Goal: Obtain resource: Download file/media

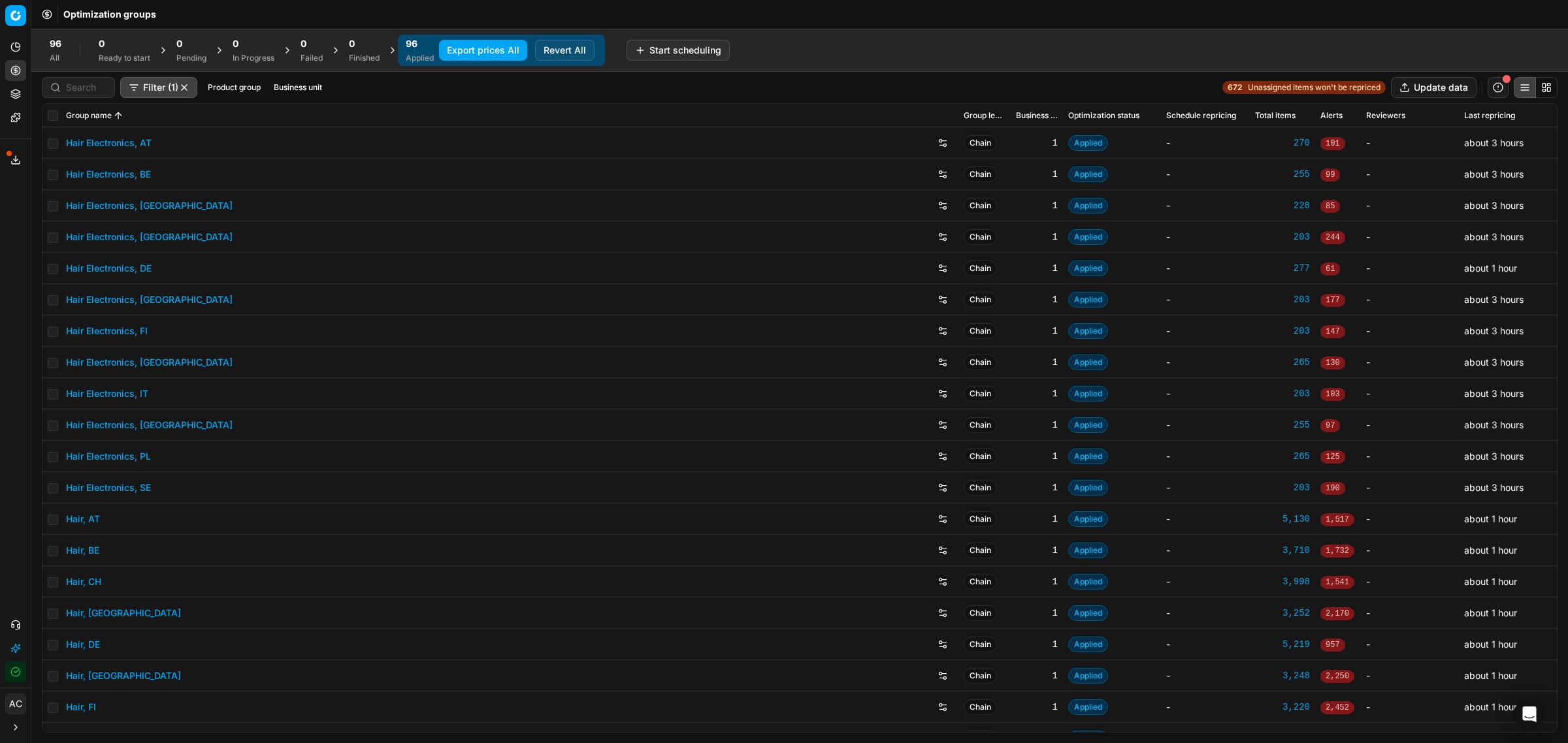
click at [783, 53] on div "96 All 0 Ready to start 0 Pending 0 In Progress 0 Failed 0 Finished 96 Applied …" at bounding box center [800, 50] width 1516 height 31
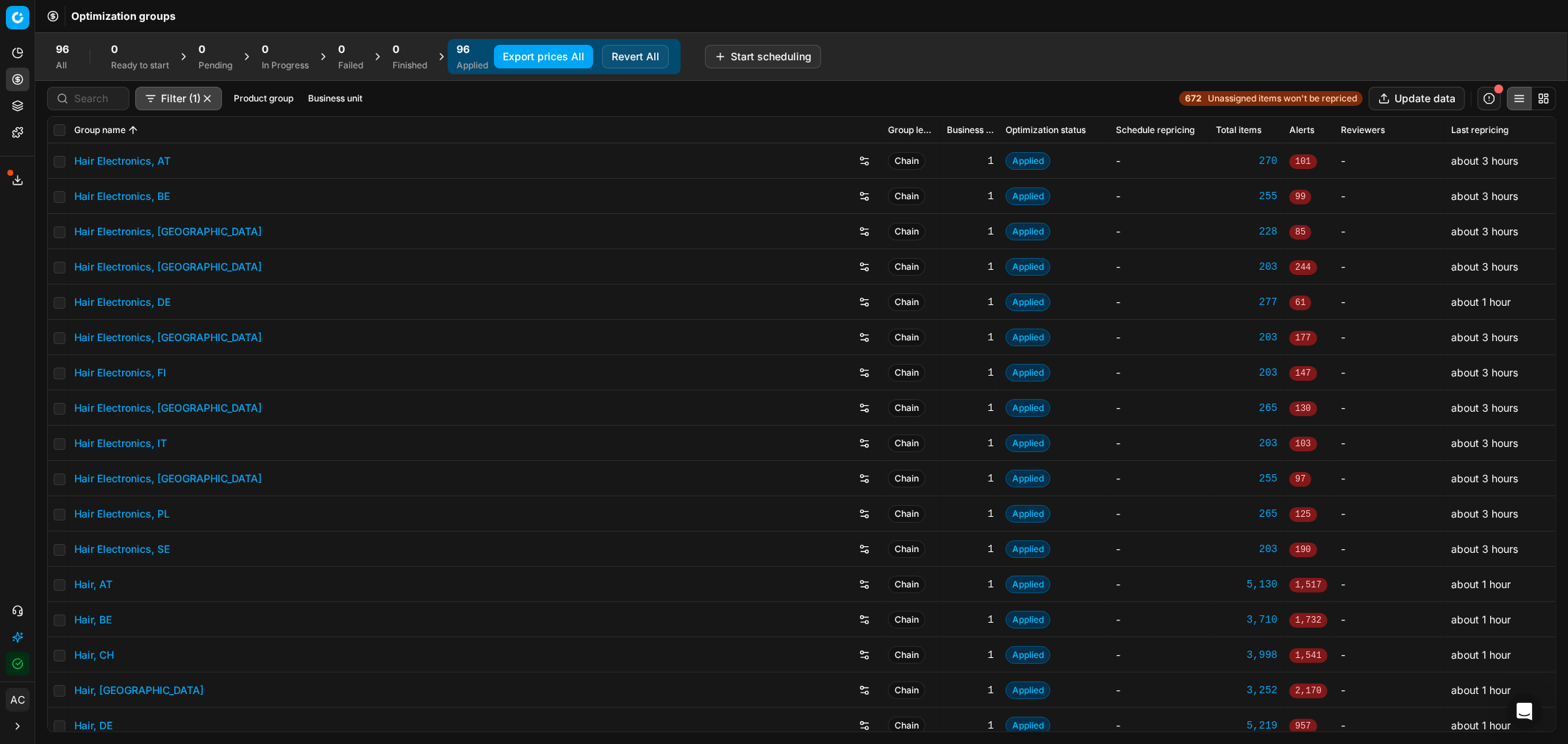
click at [129, 67] on div "Ready to start" at bounding box center [140, 66] width 58 height 12
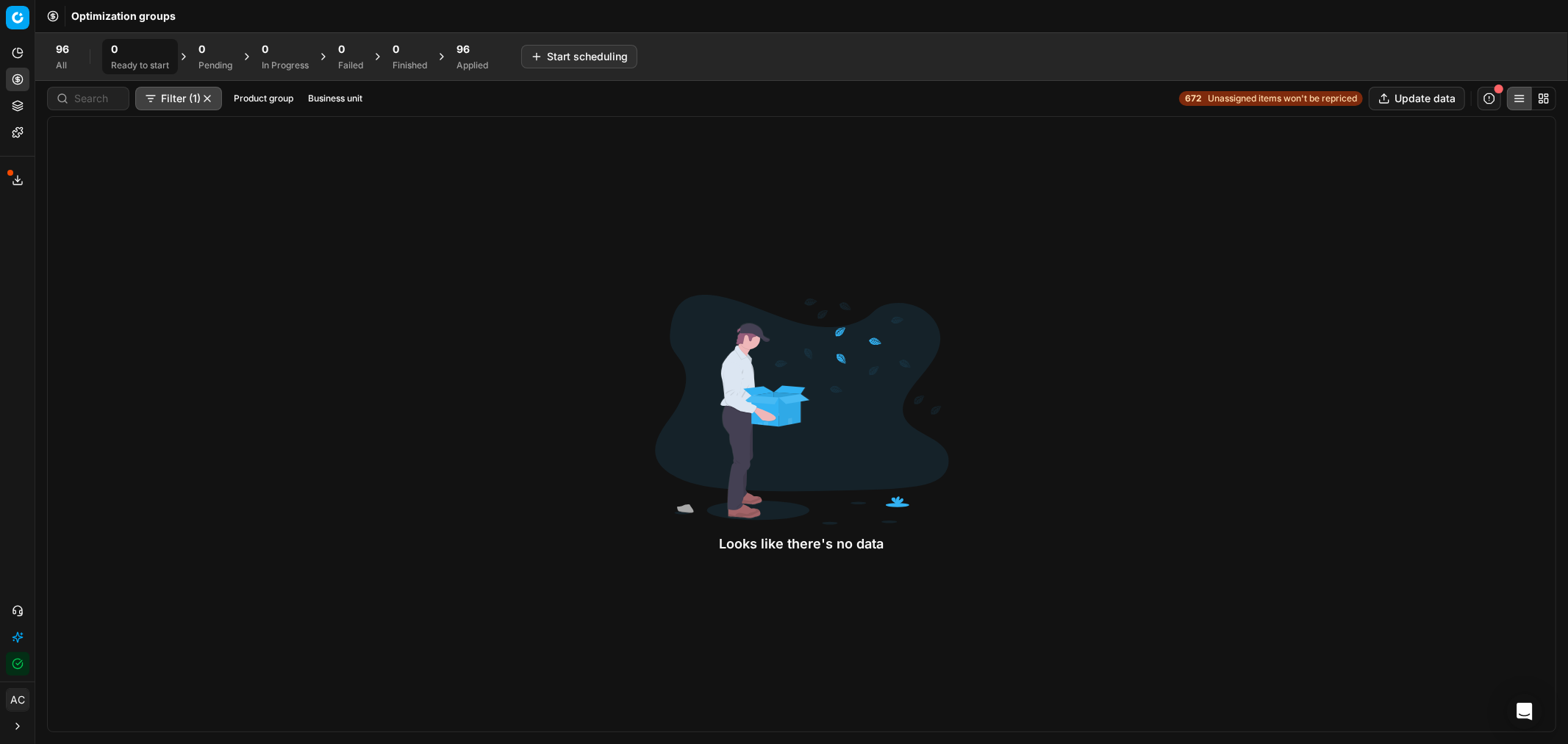
click at [409, 61] on div "Finished" at bounding box center [410, 66] width 35 height 12
click at [457, 61] on div "96 Applied" at bounding box center [472, 57] width 49 height 35
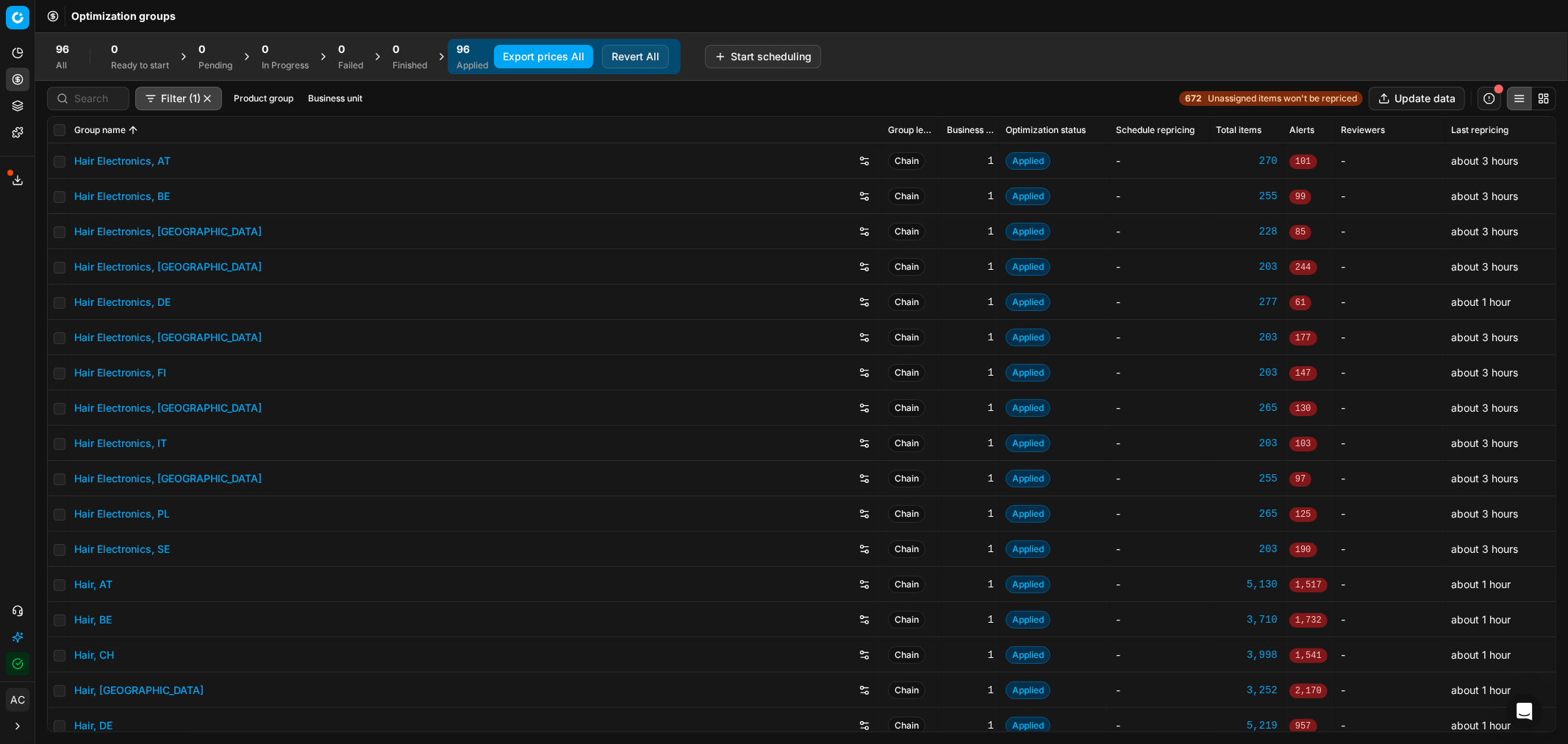
click at [522, 57] on button "Export prices All" at bounding box center [543, 57] width 99 height 24
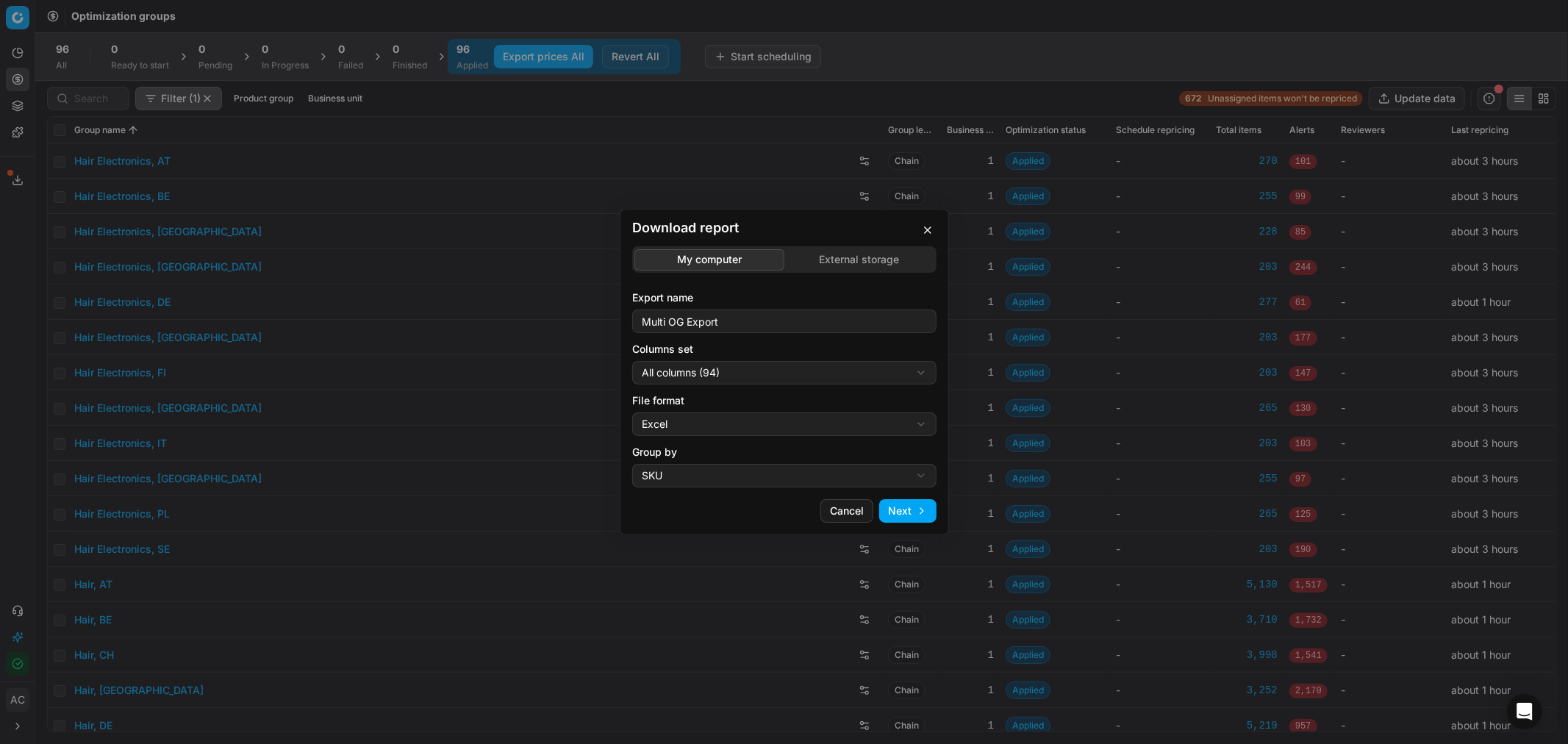
click at [929, 230] on button "button" at bounding box center [928, 230] width 18 height 18
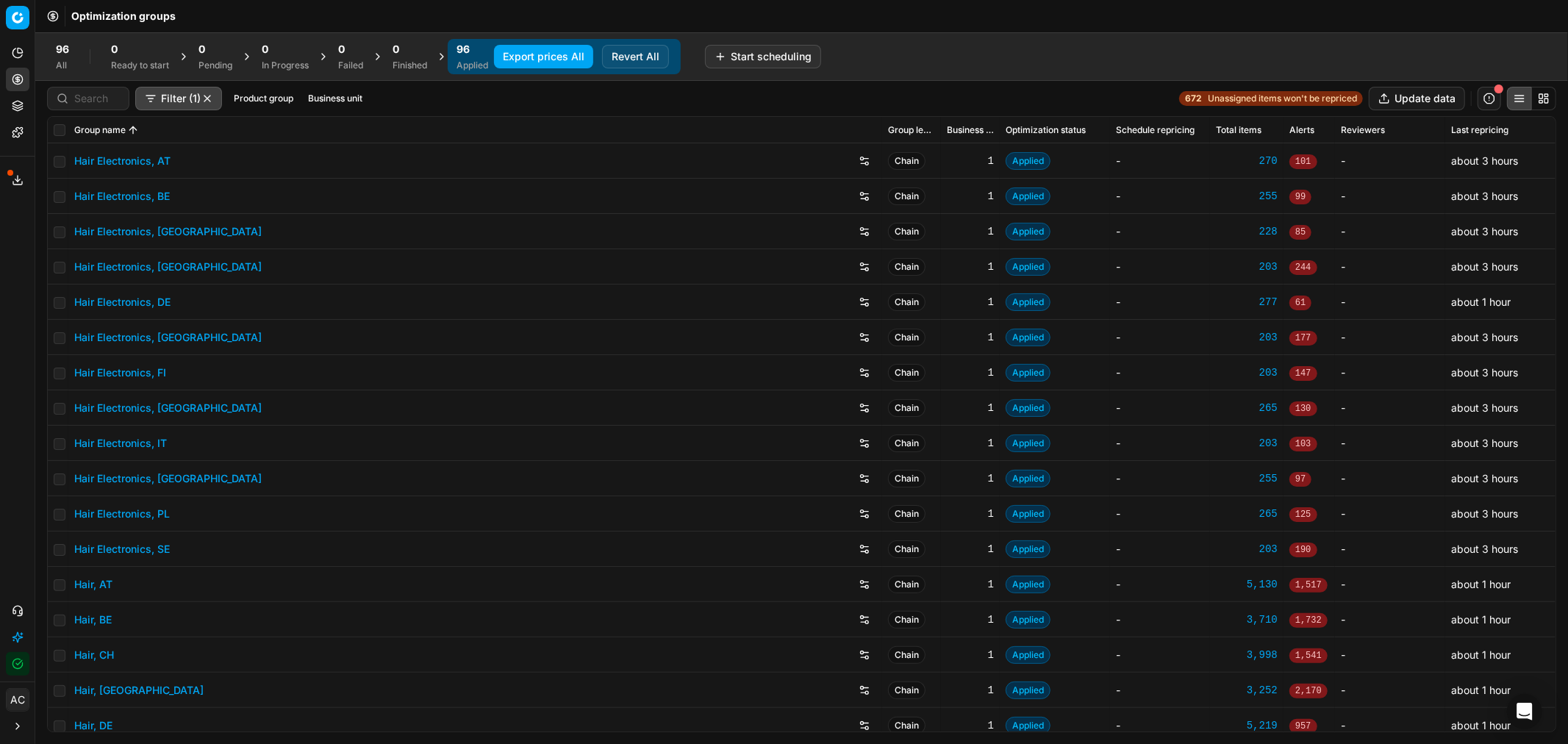
click at [394, 63] on div "Finished" at bounding box center [410, 66] width 35 height 12
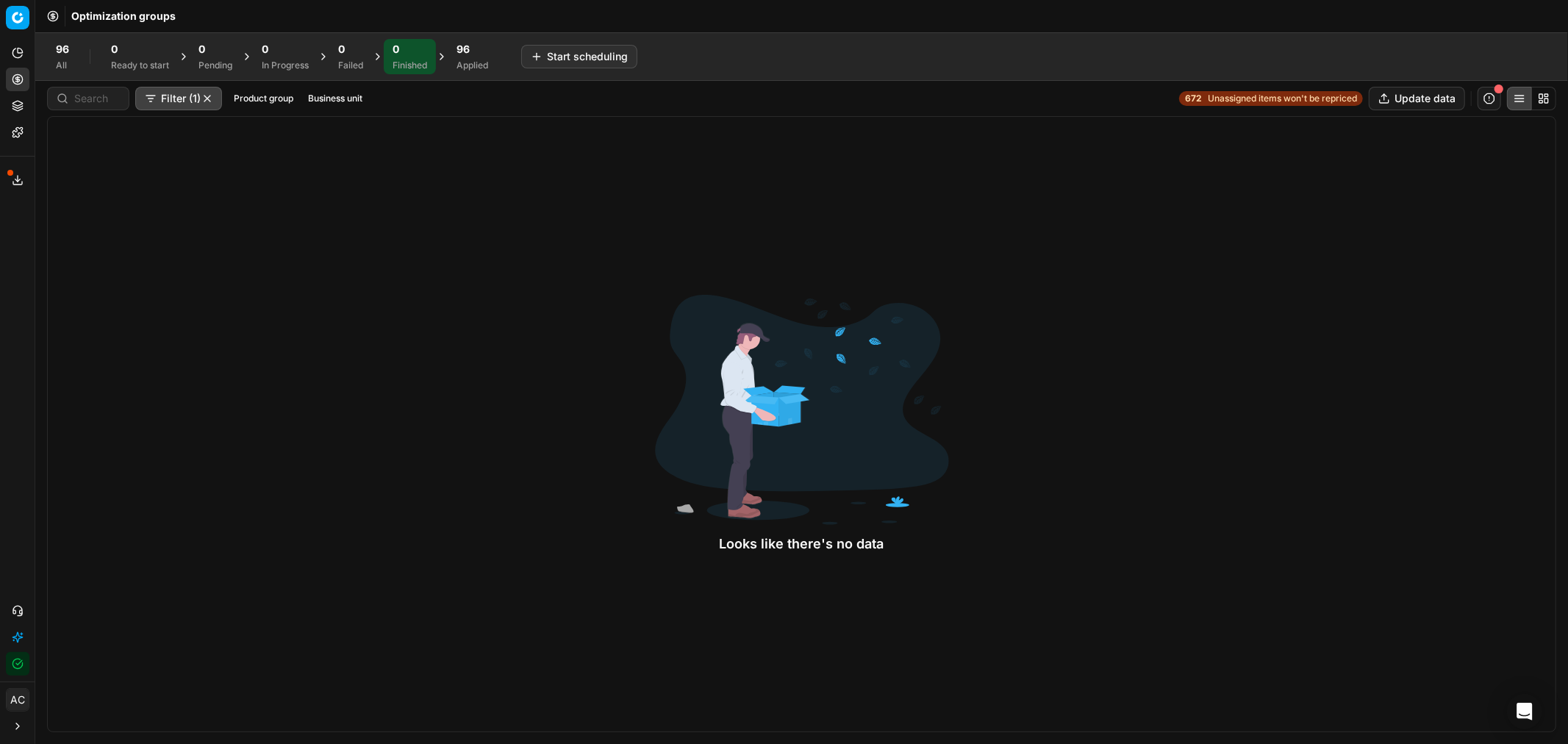
click at [459, 62] on div "Applied" at bounding box center [472, 66] width 32 height 12
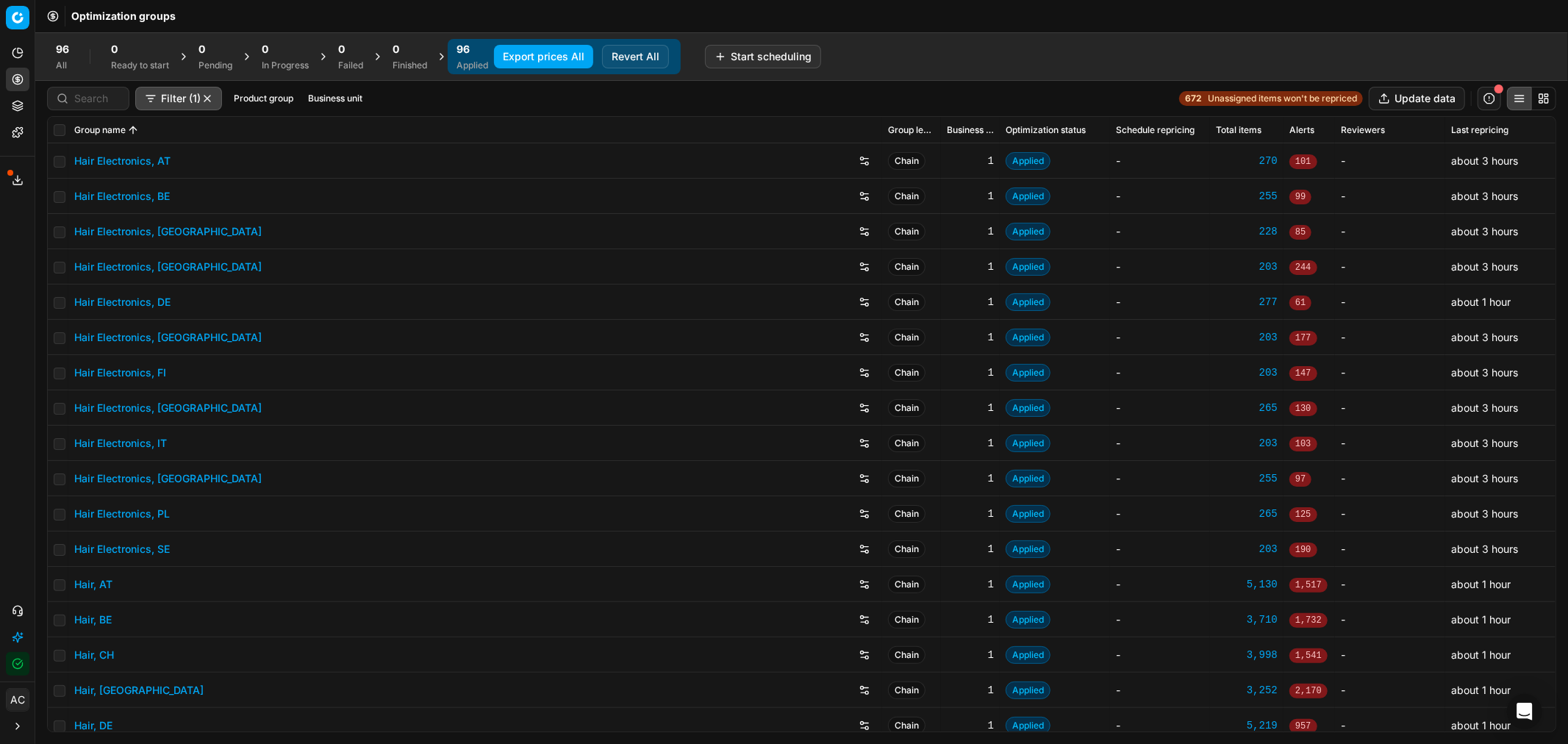
click at [405, 62] on div "Finished" at bounding box center [410, 66] width 35 height 12
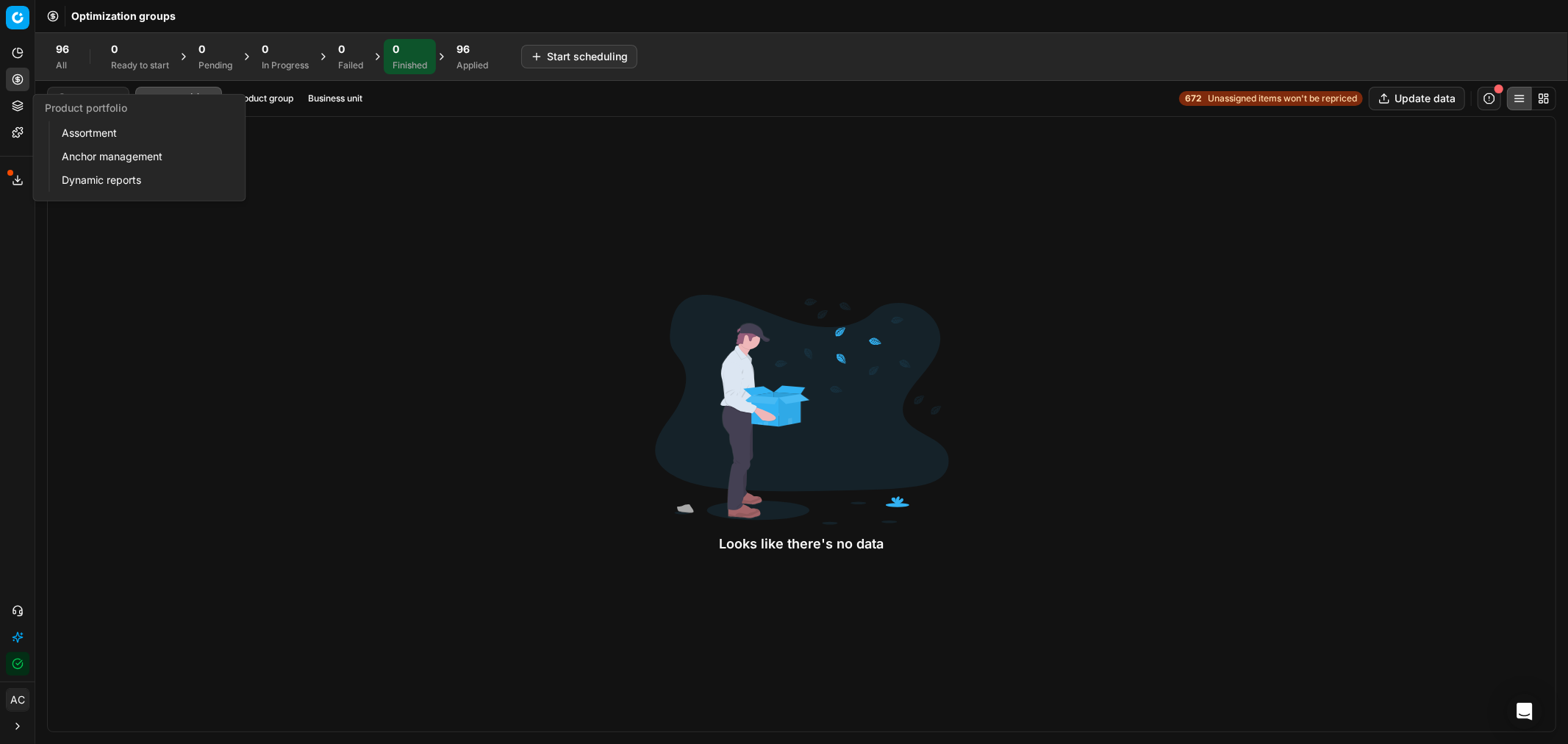
click at [15, 104] on icon at bounding box center [17, 103] width 10 height 5
click at [77, 132] on link "Assortment" at bounding box center [142, 133] width 171 height 21
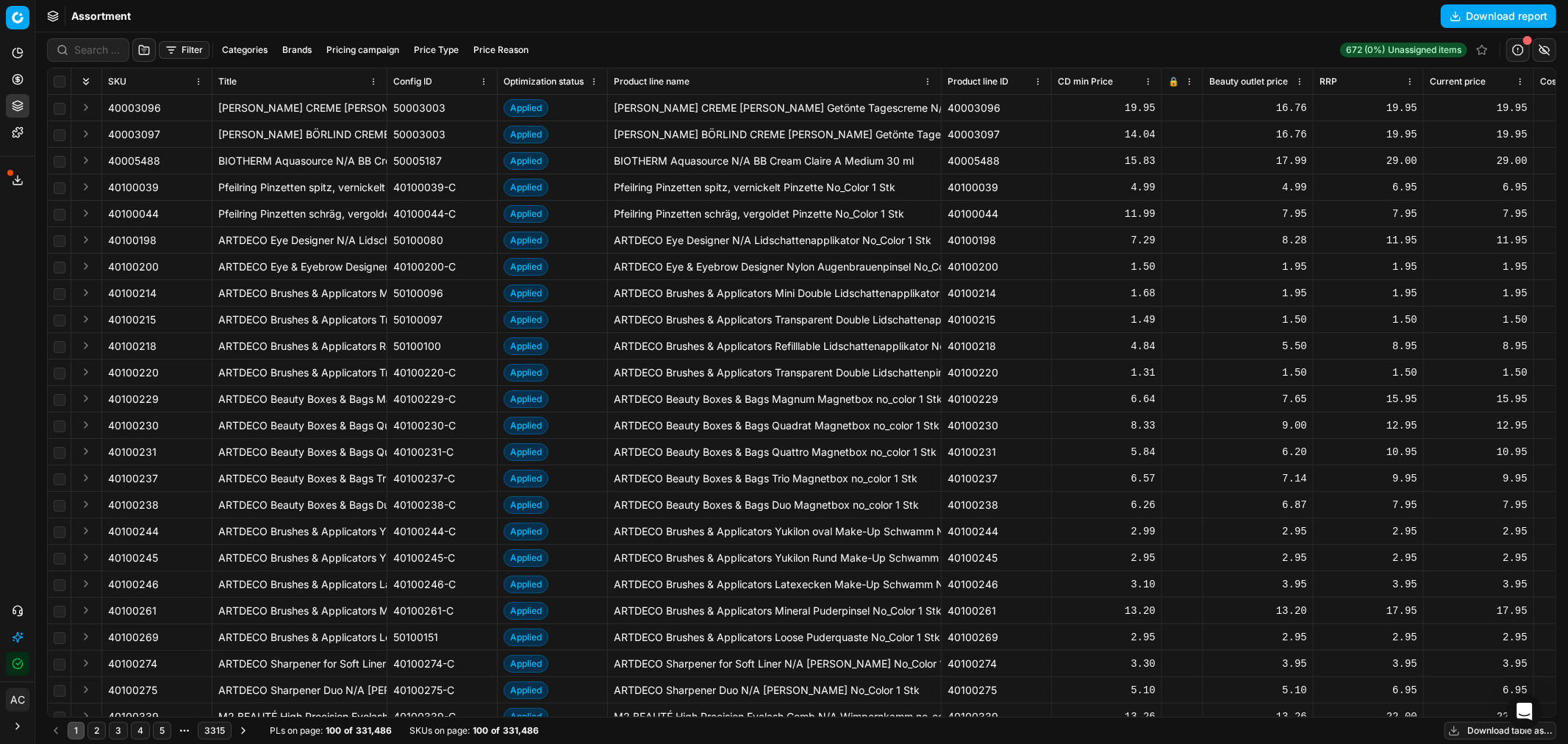
click at [1538, 13] on button "Download report" at bounding box center [1499, 16] width 115 height 24
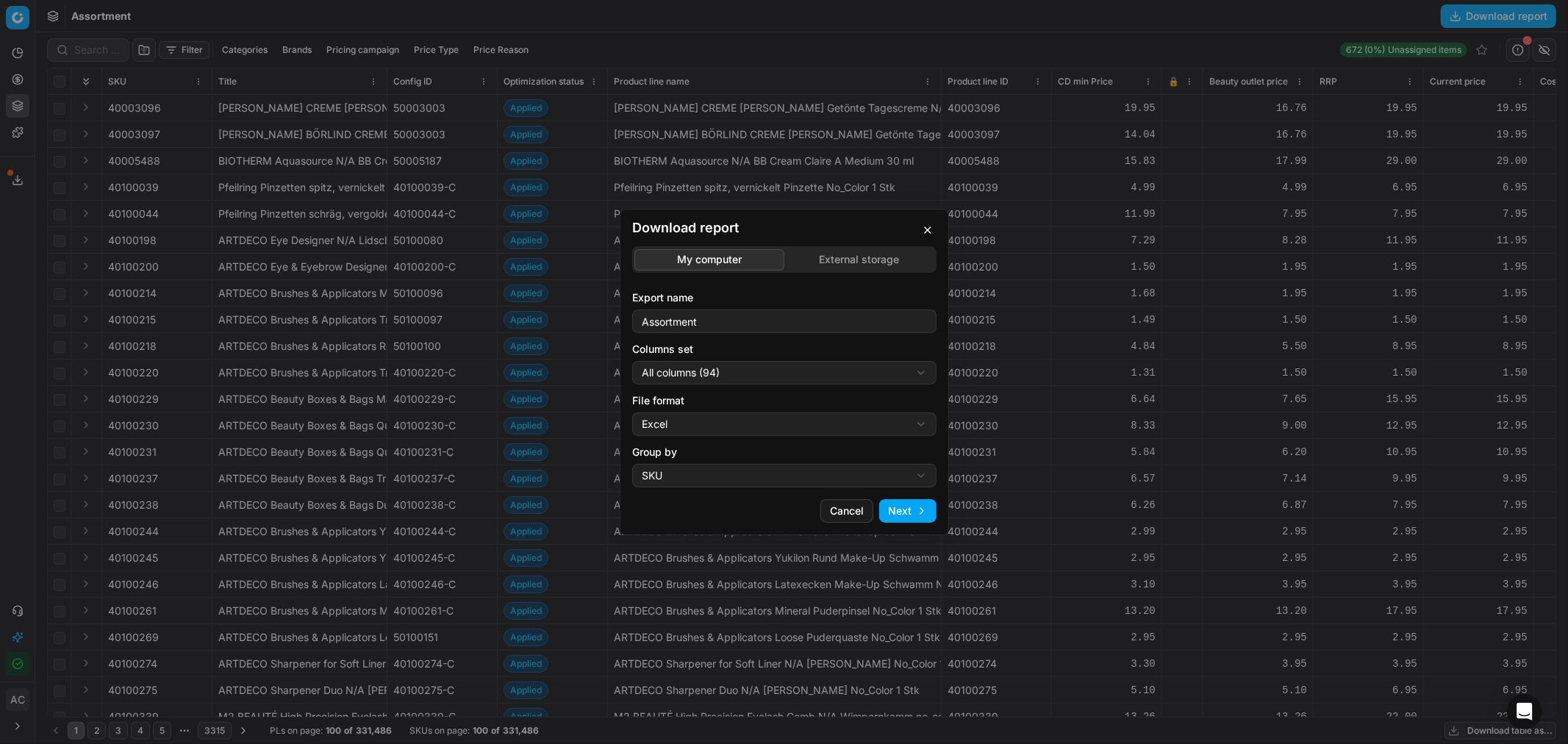
click at [853, 265] on div "Download report My computer External storage Export name Assortment Columns set…" at bounding box center [784, 372] width 1568 height 744
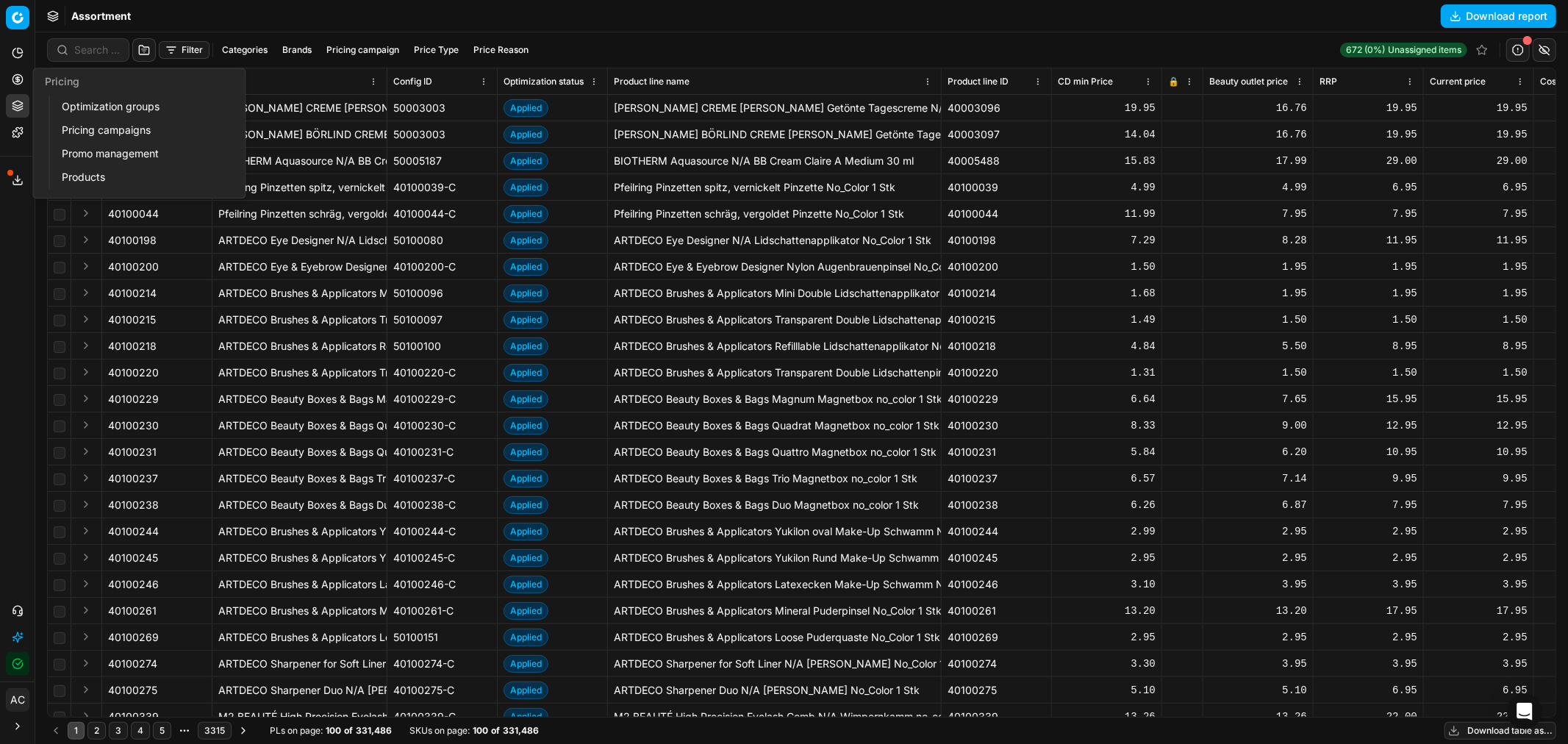
click at [12, 78] on icon at bounding box center [18, 80] width 12 height 12
click at [78, 103] on link "Optimization groups" at bounding box center [142, 106] width 171 height 21
